Goal: Transaction & Acquisition: Purchase product/service

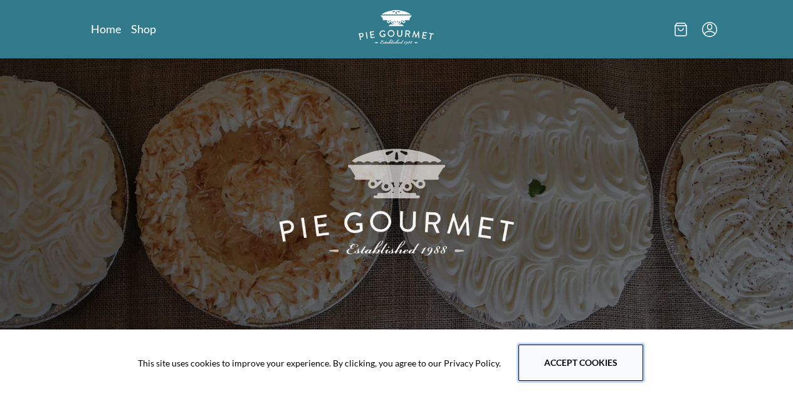
click at [565, 357] on button "Accept cookies" at bounding box center [581, 362] width 125 height 36
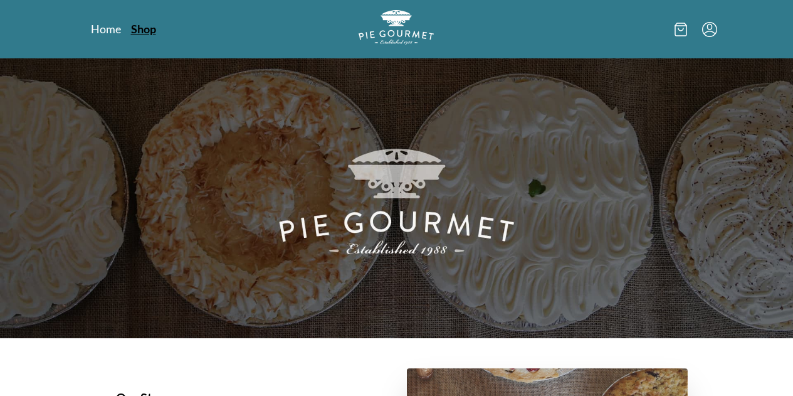
click at [131, 23] on link "Shop" at bounding box center [143, 28] width 25 height 15
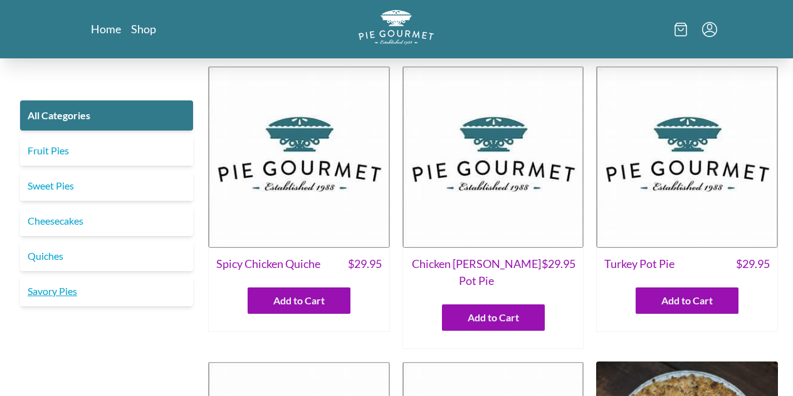
click at [67, 282] on link "Savory Pies" at bounding box center [106, 291] width 173 height 30
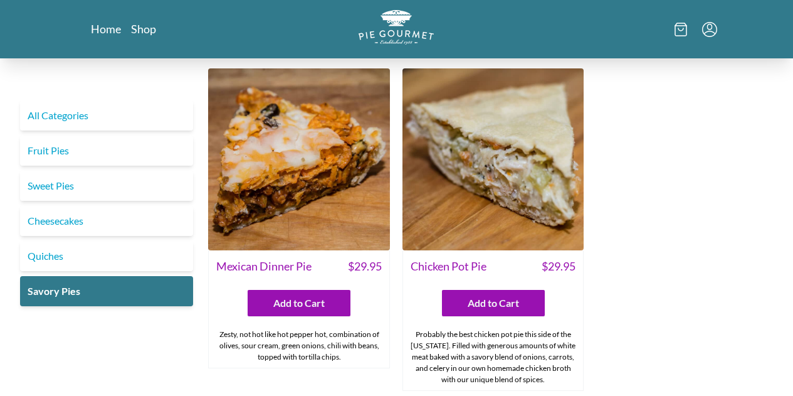
scroll to position [670, 0]
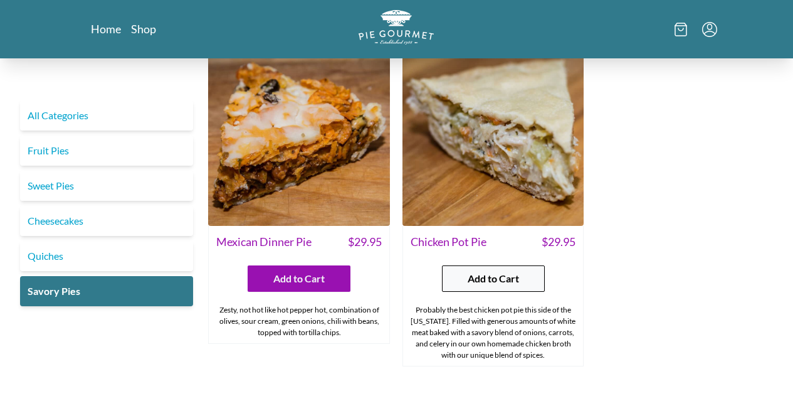
click at [477, 271] on span "Add to Cart" at bounding box center [493, 278] width 51 height 15
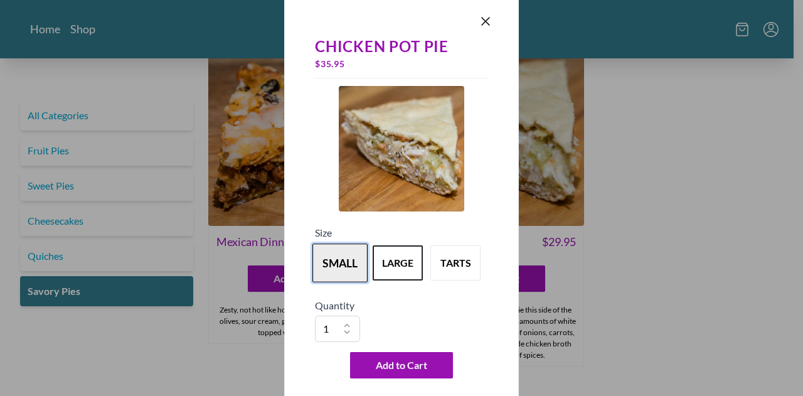
click at [346, 267] on button "small" at bounding box center [339, 262] width 55 height 39
click at [478, 24] on icon "Close panel" at bounding box center [485, 21] width 15 height 15
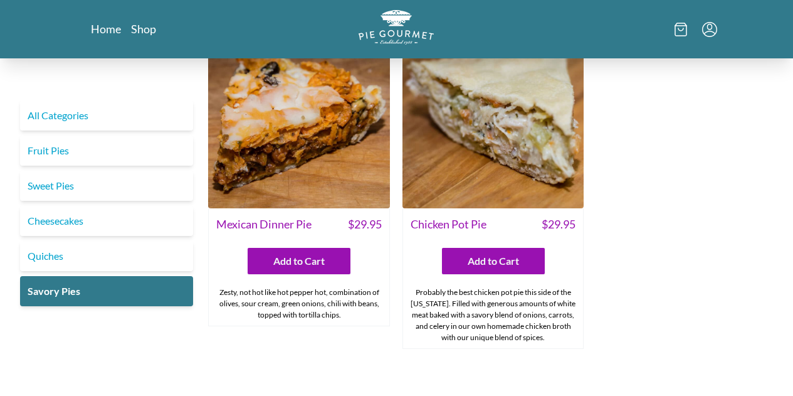
scroll to position [687, 0]
